Goal: Check status: Check status

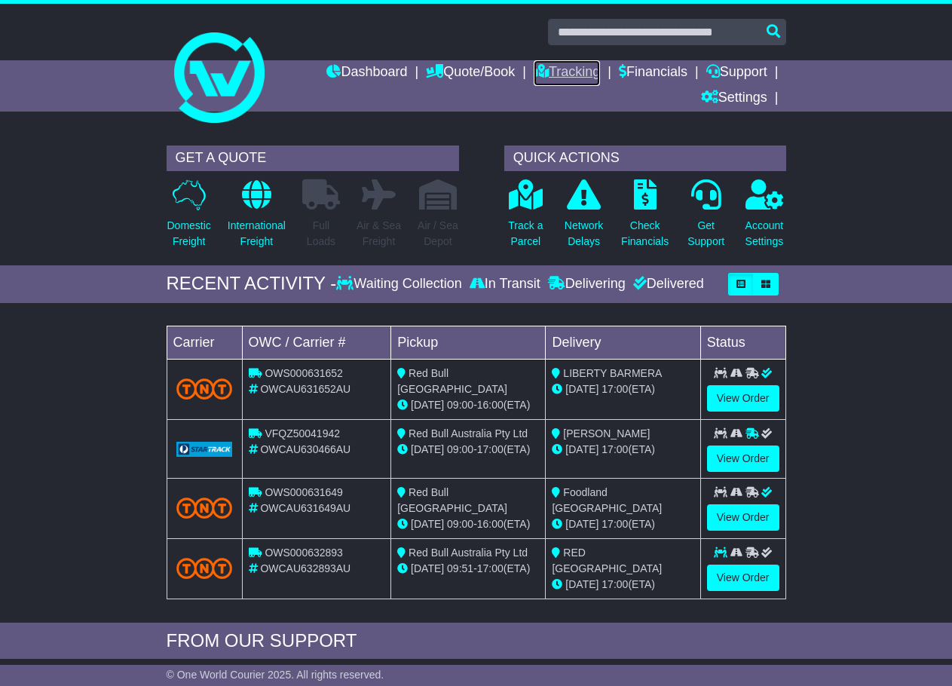
click at [578, 68] on link "Tracking" at bounding box center [567, 73] width 66 height 26
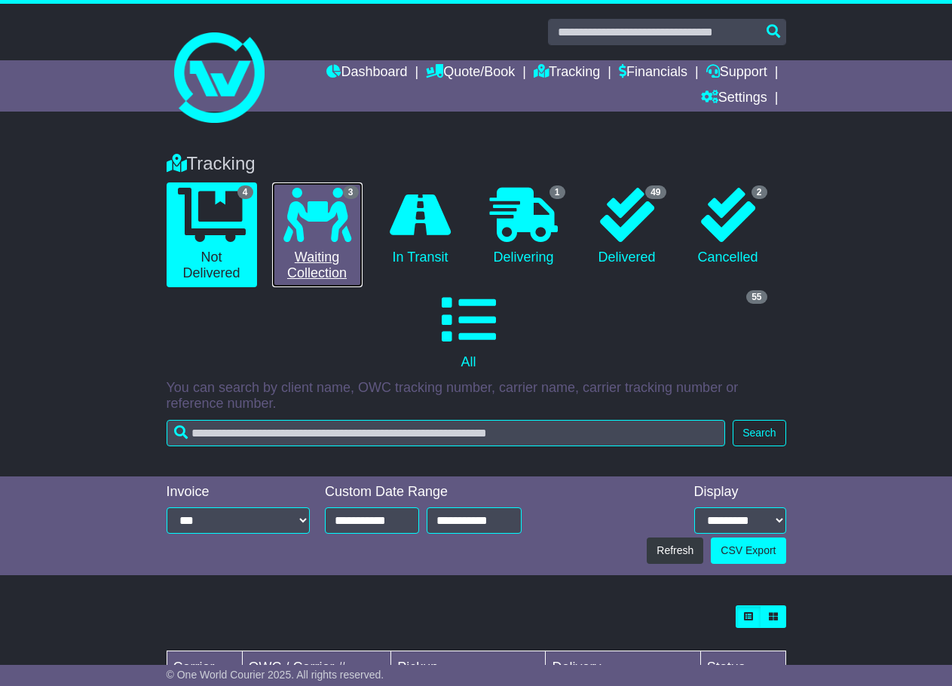
click at [339, 222] on icon at bounding box center [318, 215] width 68 height 54
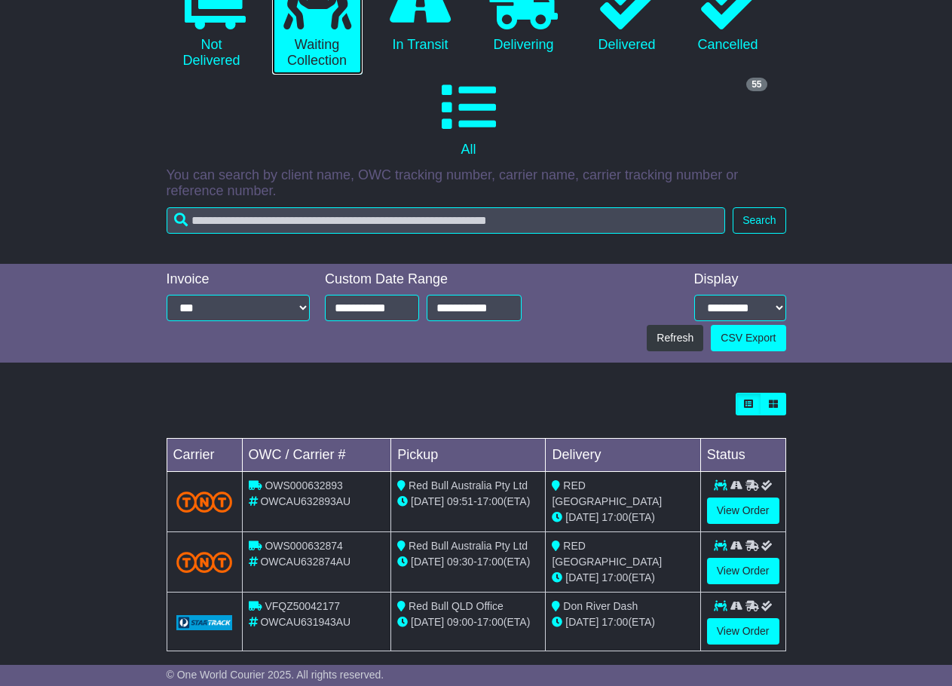
scroll to position [228, 0]
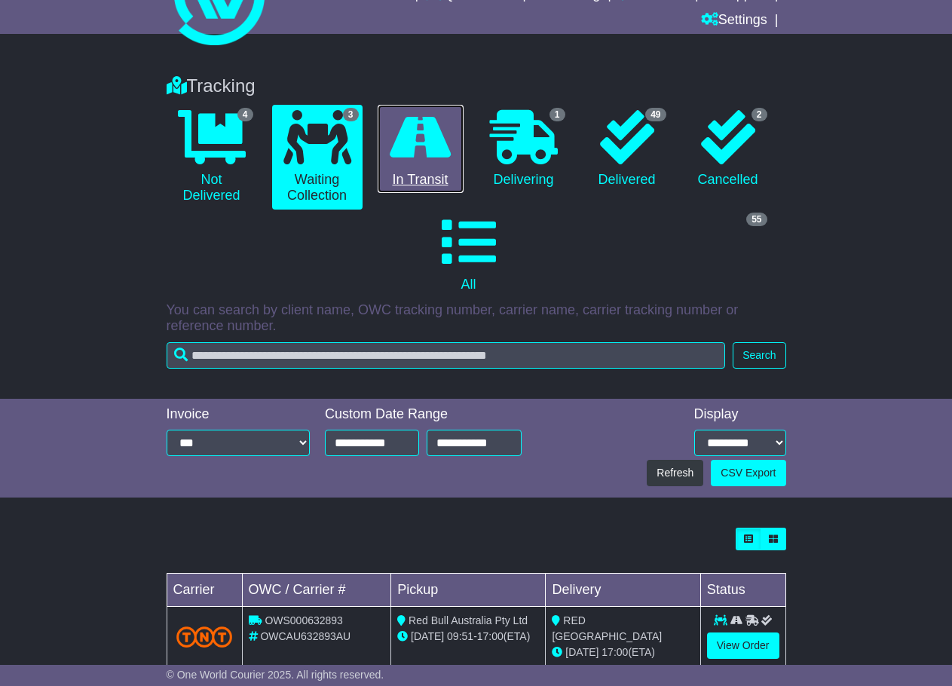
click at [415, 127] on icon at bounding box center [420, 137] width 61 height 54
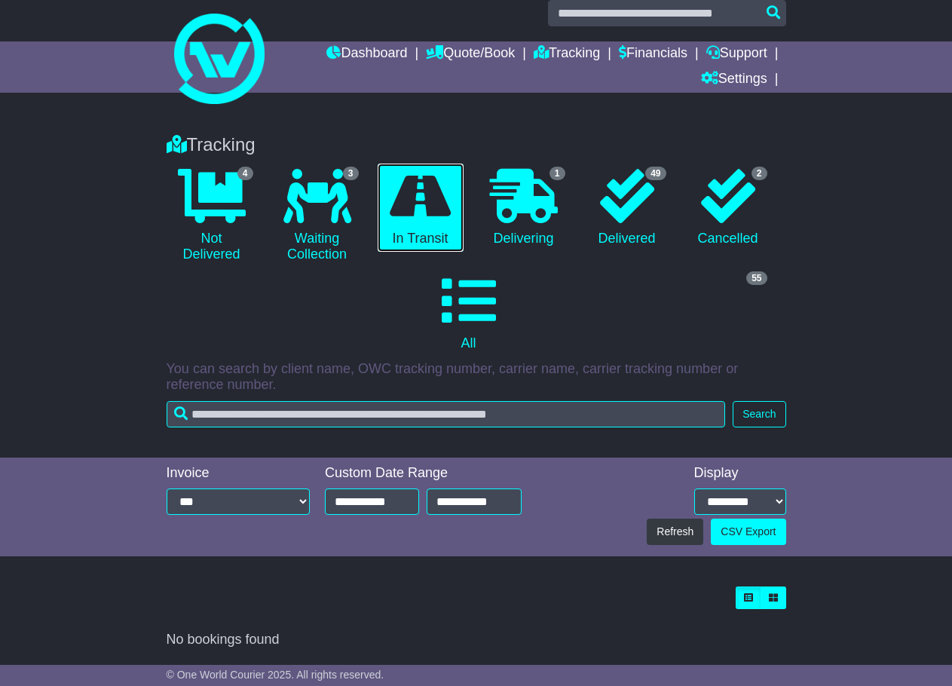
scroll to position [19, 0]
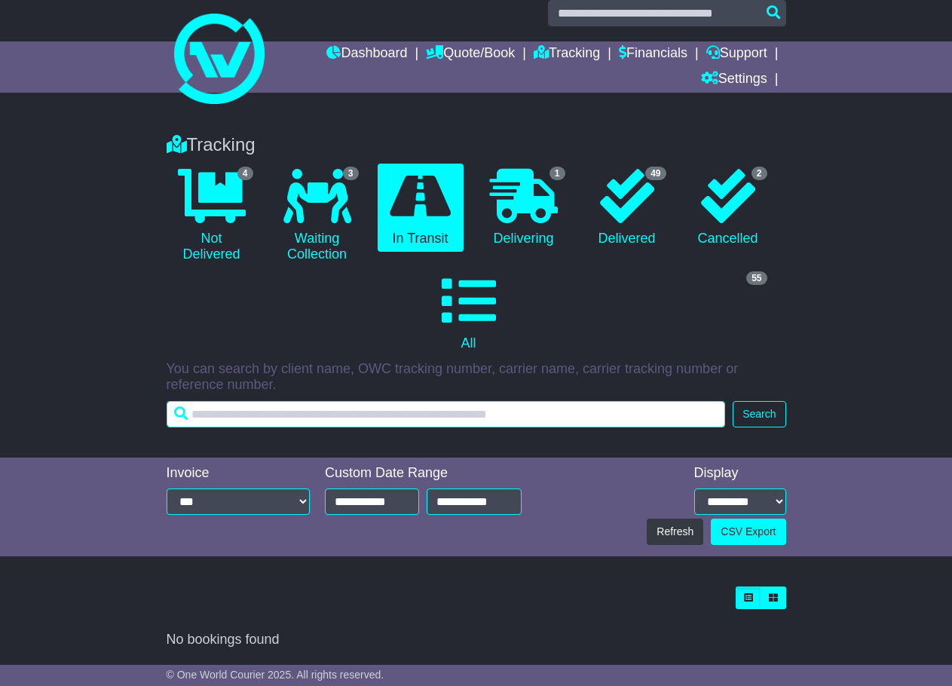
click at [458, 415] on input "text" at bounding box center [447, 414] width 560 height 26
type input "**********"
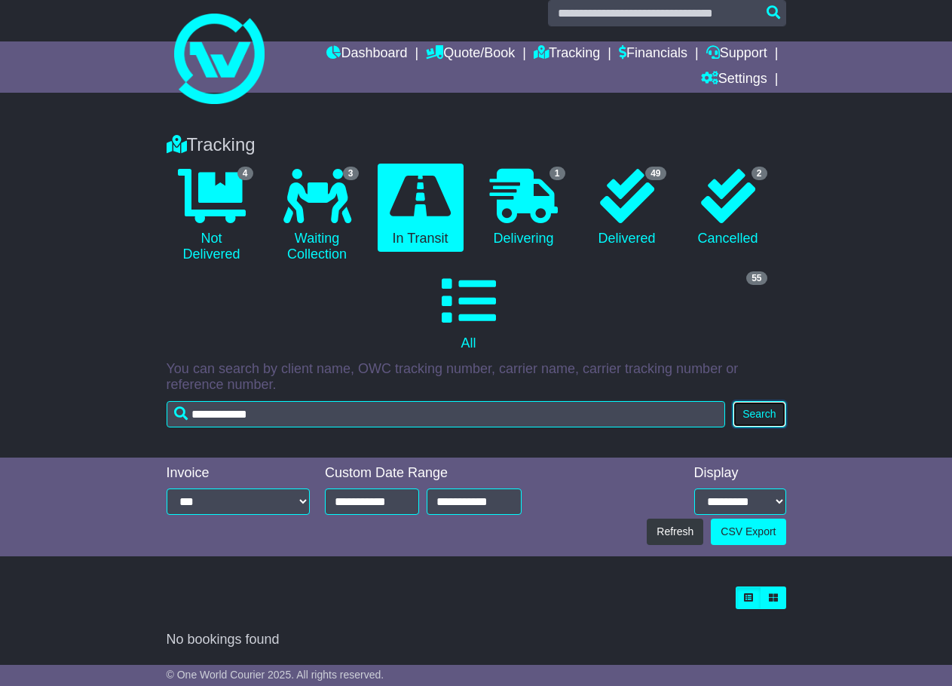
click at [760, 413] on button "Search" at bounding box center [759, 414] width 53 height 26
